Goal: Use online tool/utility: Utilize a website feature to perform a specific function

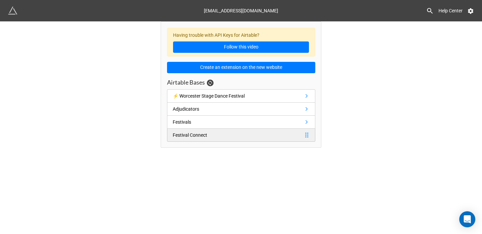
click at [228, 136] on link "Festival Connect" at bounding box center [241, 135] width 148 height 13
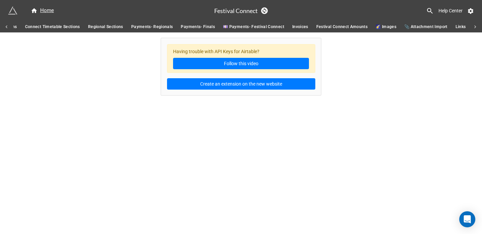
scroll to position [0, 318]
click at [260, 28] on span "💷 Payments- Festival Connect" at bounding box center [253, 26] width 61 height 7
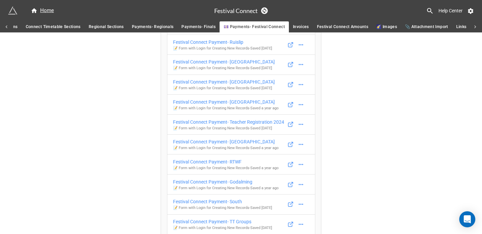
scroll to position [64, 0]
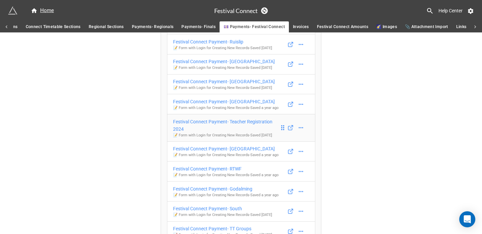
click at [225, 138] on p "📝 Form with Login for Creating New Records - Saved [DATE]" at bounding box center [226, 135] width 106 height 5
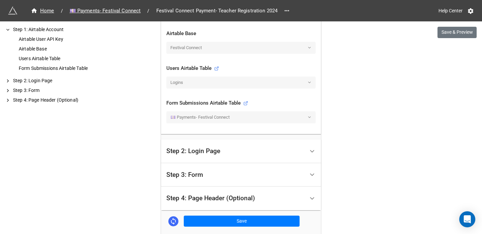
scroll to position [236, 0]
click at [225, 174] on div "Step 3: Form" at bounding box center [235, 175] width 138 height 16
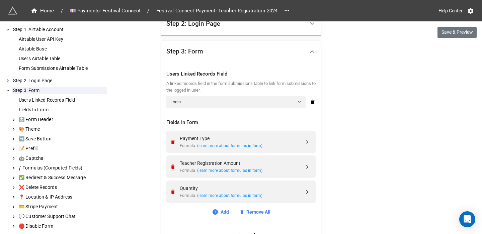
scroll to position [209, 0]
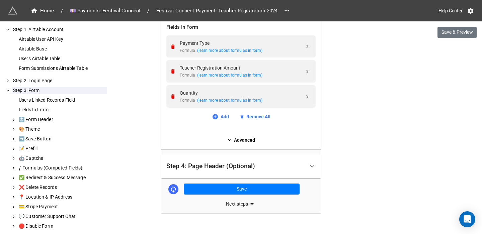
click at [231, 165] on div "Step 4: Page Header (Optional)" at bounding box center [210, 166] width 89 height 7
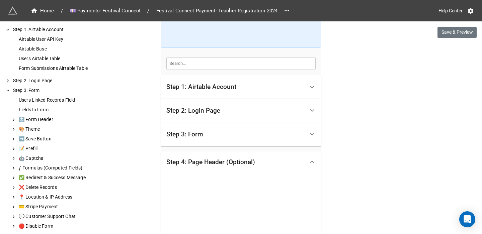
scroll to position [86, 0]
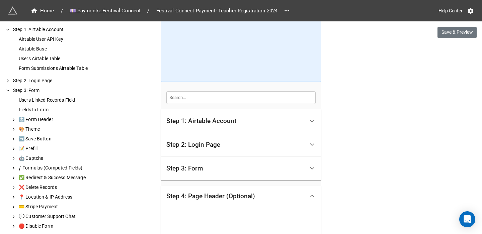
click at [230, 168] on div "Step 3: Form" at bounding box center [235, 169] width 138 height 16
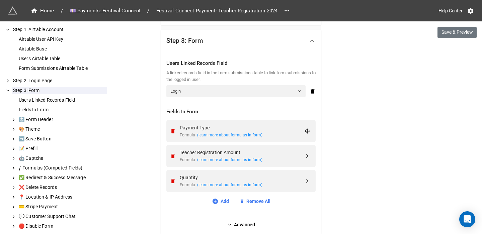
scroll to position [219, 0]
